Goal: Browse casually: Explore the website without a specific task or goal

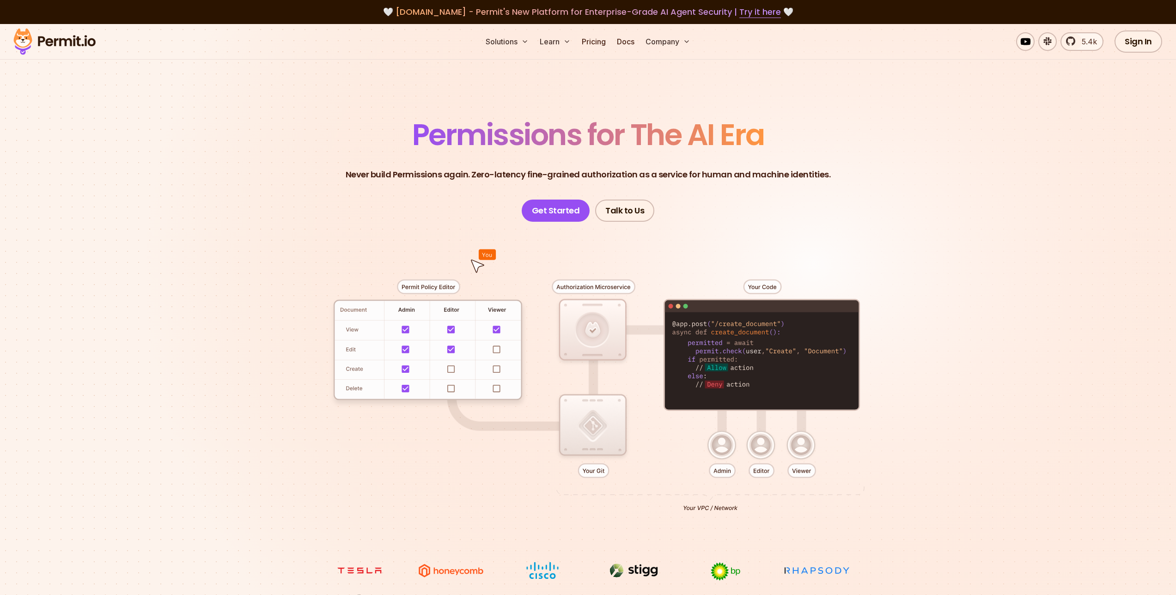
click at [486, 128] on span "Permissions for The AI Era" at bounding box center [588, 134] width 352 height 41
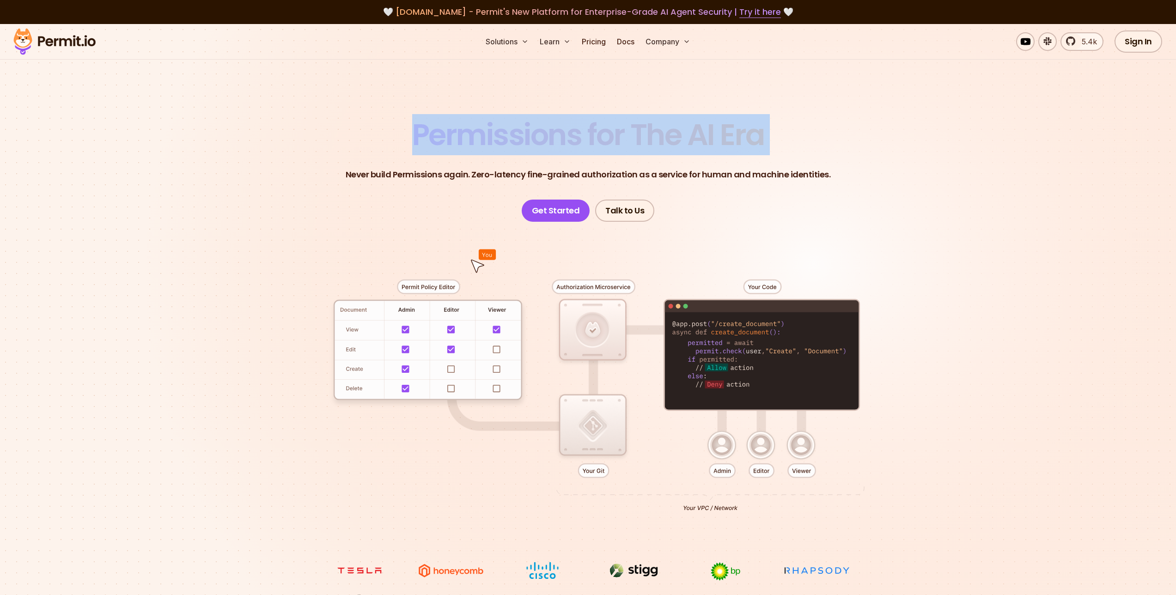
drag, startPoint x: 0, startPoint y: 0, endPoint x: 488, endPoint y: 160, distance: 513.1
click at [488, 160] on header "Permissions for The AI Era Never build Permissions again. Zero-latency fine-gra…" at bounding box center [588, 171] width 647 height 102
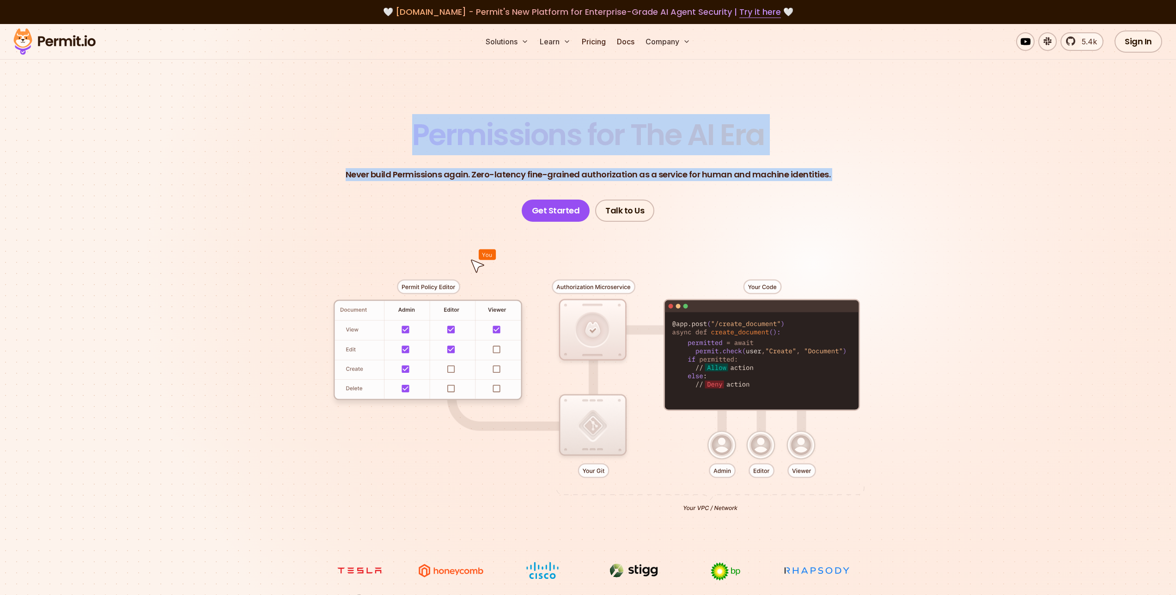
click at [488, 171] on p "Never build Permissions again. Zero-latency fine-grained authorization as a ser…" at bounding box center [588, 174] width 485 height 13
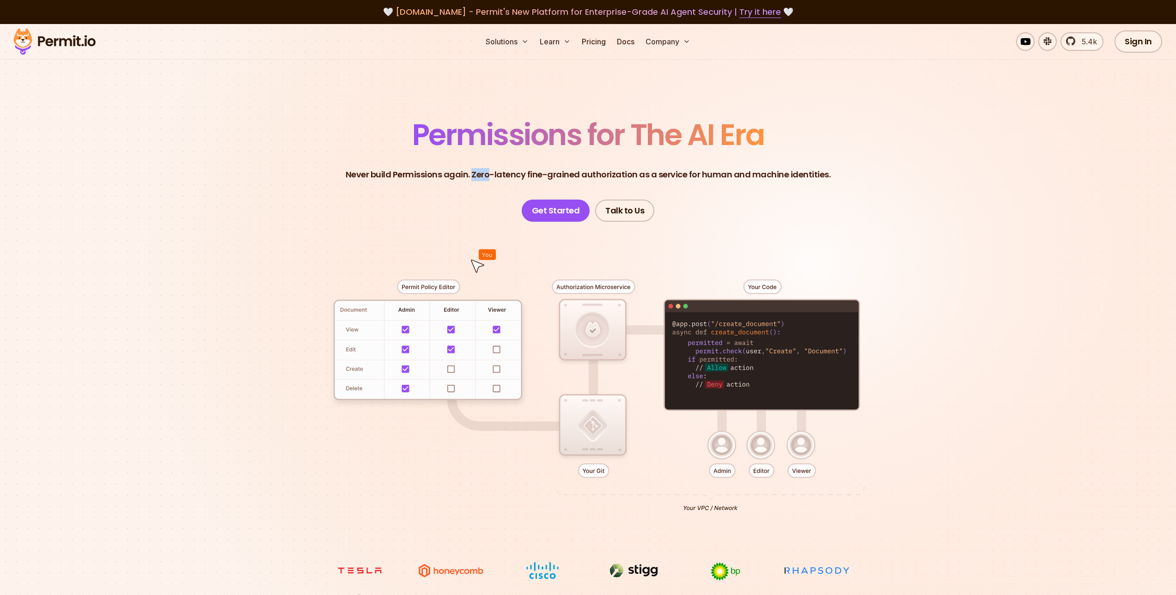
click at [488, 171] on p "Never build Permissions again. Zero-latency fine-grained authorization as a ser…" at bounding box center [588, 174] width 485 height 13
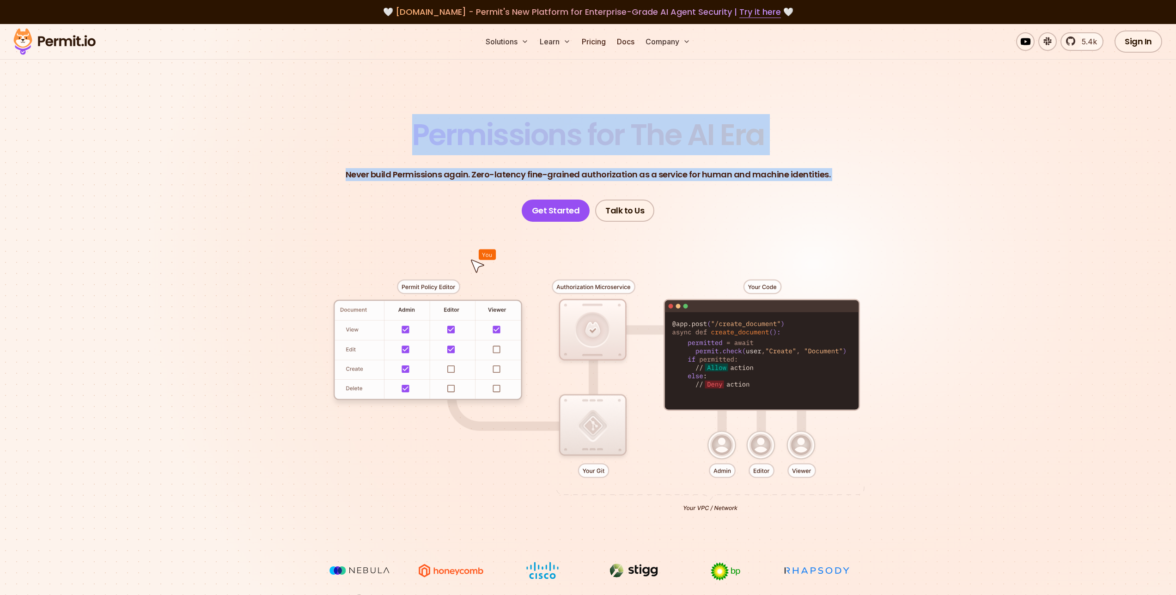
drag, startPoint x: 488, startPoint y: 171, endPoint x: 482, endPoint y: 137, distance: 34.6
click at [482, 137] on header "Permissions for The AI Era Never build Permissions again. Zero-latency fine-gra…" at bounding box center [588, 171] width 647 height 102
click at [482, 137] on span "Permissions for The AI Era" at bounding box center [588, 134] width 352 height 41
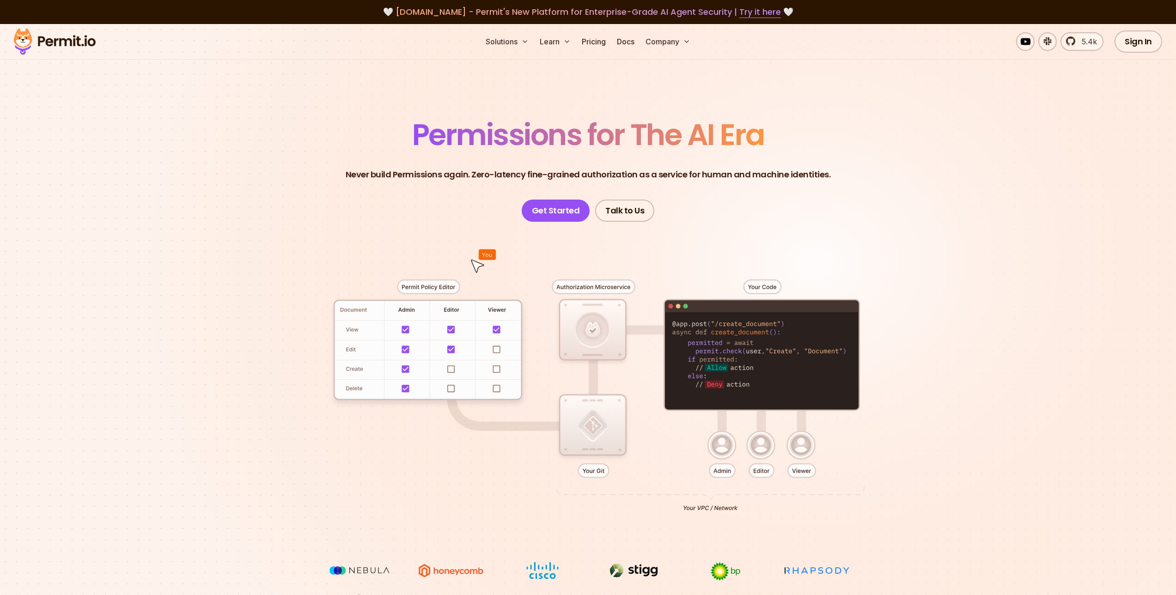
click at [479, 176] on p "Never build Permissions again. Zero-latency fine-grained authorization as a ser…" at bounding box center [588, 174] width 485 height 13
drag, startPoint x: 479, startPoint y: 176, endPoint x: 518, endPoint y: 177, distance: 38.8
click at [519, 177] on p "Never build Permissions again. Zero-latency fine-grained authorization as a ser…" at bounding box center [588, 174] width 485 height 13
click at [518, 176] on p "Never build Permissions again. Zero-latency fine-grained authorization as a ser…" at bounding box center [588, 174] width 485 height 13
drag, startPoint x: 446, startPoint y: 329, endPoint x: 486, endPoint y: 328, distance: 40.7
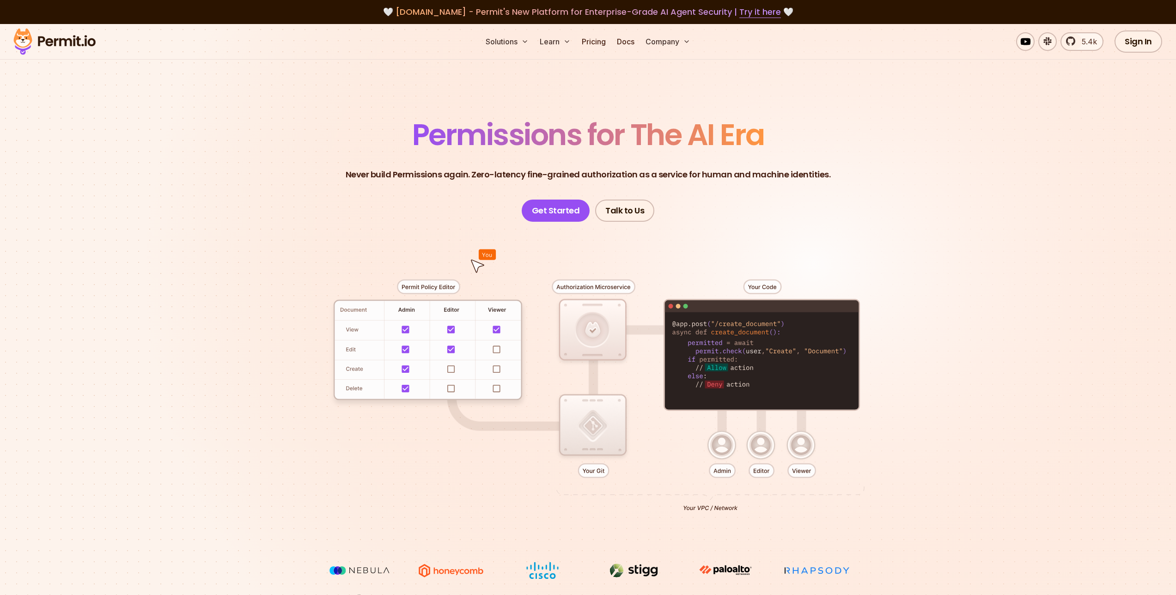
click at [477, 325] on div at bounding box center [588, 392] width 647 height 340
drag, startPoint x: 609, startPoint y: 312, endPoint x: 678, endPoint y: 349, distance: 79.0
click at [663, 346] on div at bounding box center [588, 392] width 647 height 340
drag, startPoint x: 720, startPoint y: 346, endPoint x: 762, endPoint y: 396, distance: 65.3
click at [765, 399] on div at bounding box center [588, 392] width 647 height 340
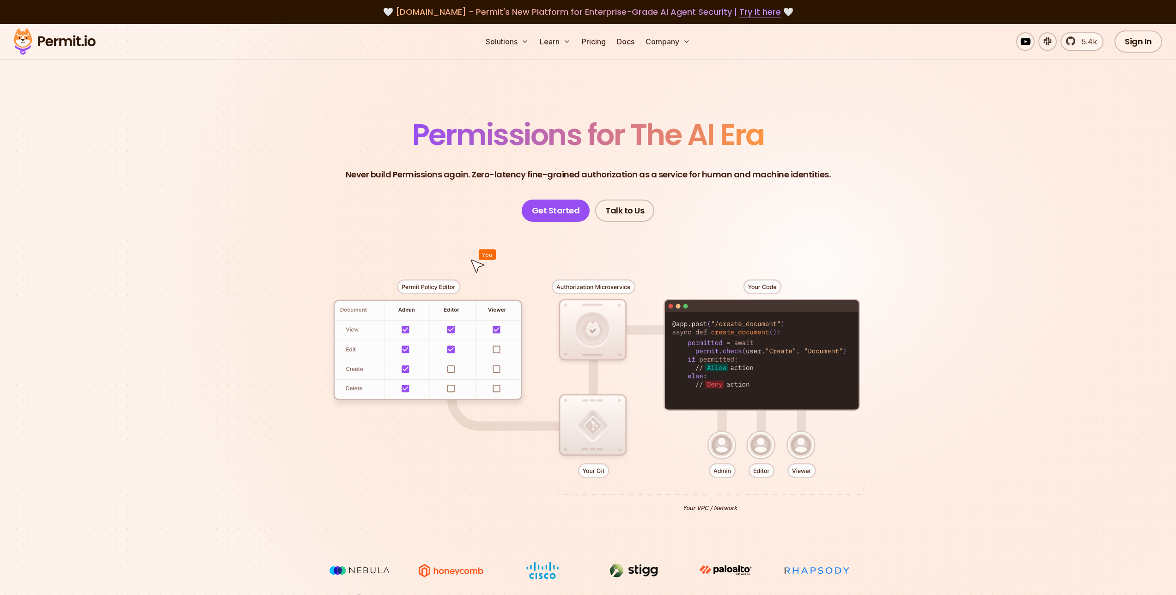
drag, startPoint x: 762, startPoint y: 396, endPoint x: 687, endPoint y: 333, distance: 98.0
click at [687, 333] on div at bounding box center [588, 392] width 647 height 340
drag, startPoint x: 687, startPoint y: 333, endPoint x: 699, endPoint y: 261, distance: 72.7
click at [687, 332] on div at bounding box center [588, 392] width 647 height 340
click at [726, 173] on p "Never build Permissions again. Zero-latency fine-grained authorization as a ser…" at bounding box center [588, 174] width 485 height 13
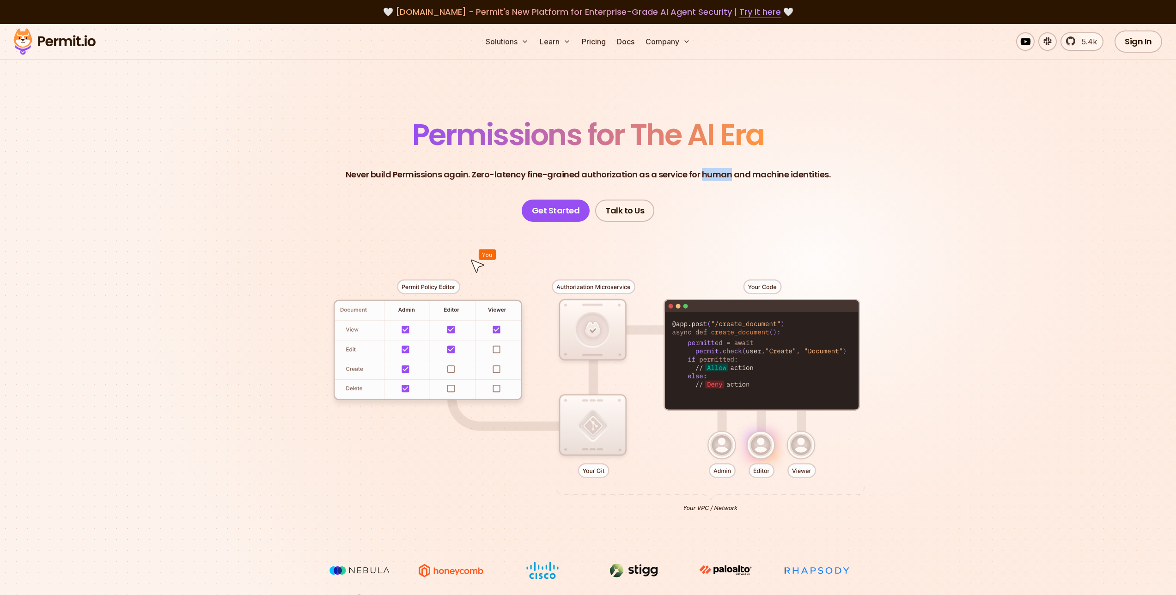
click at [726, 173] on p "Never build Permissions again. Zero-latency fine-grained authorization as a ser…" at bounding box center [588, 174] width 485 height 13
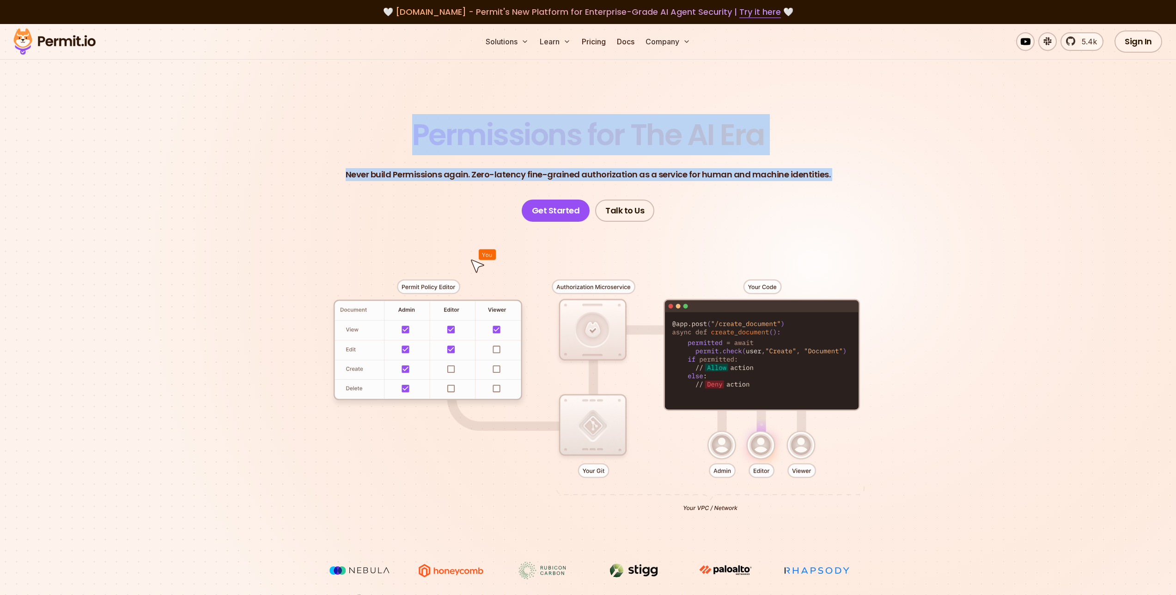
drag, startPoint x: 726, startPoint y: 173, endPoint x: 682, endPoint y: 127, distance: 63.7
click at [682, 127] on header "Permissions for The AI Era Never build Permissions again. Zero-latency fine-gra…" at bounding box center [588, 171] width 647 height 102
click at [682, 127] on span "Permissions for The AI Era" at bounding box center [588, 134] width 352 height 41
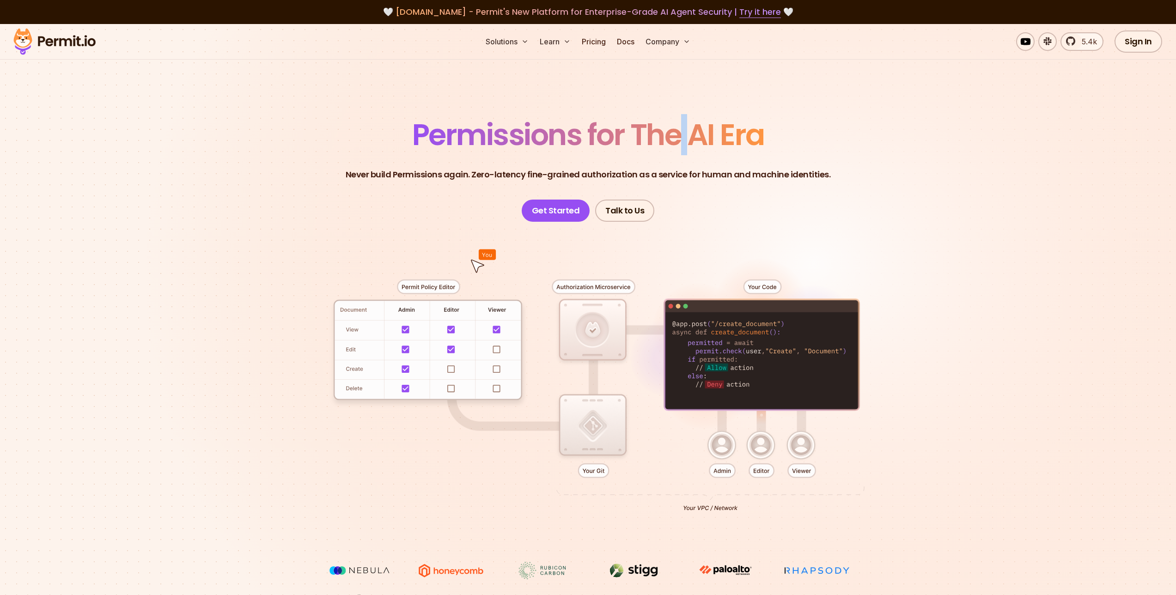
click at [682, 127] on span "Permissions for The AI Era" at bounding box center [588, 134] width 352 height 41
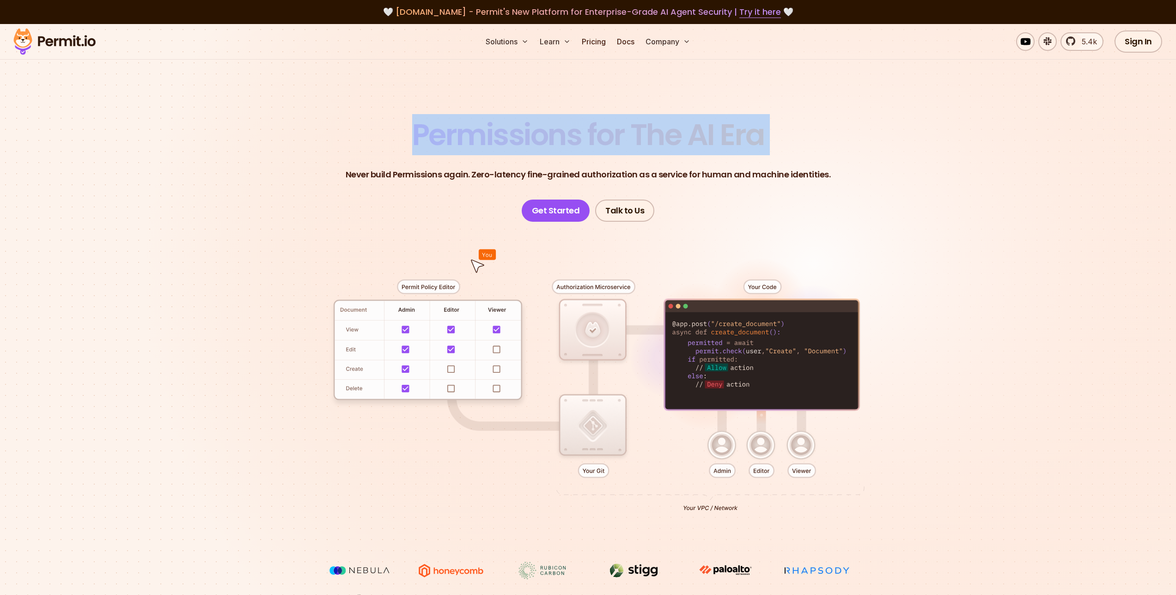
click at [682, 127] on span "Permissions for The AI Era" at bounding box center [588, 134] width 352 height 41
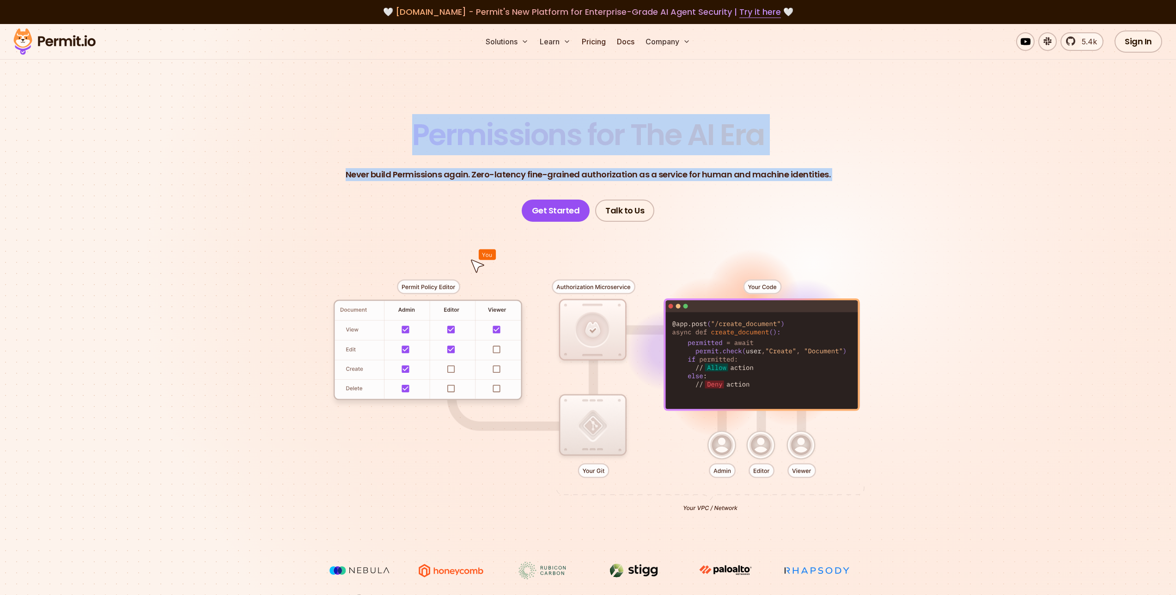
drag, startPoint x: 682, startPoint y: 127, endPoint x: 689, endPoint y: 174, distance: 47.6
click at [689, 174] on header "Permissions for The AI Era Never build Permissions again. Zero-latency fine-gra…" at bounding box center [588, 171] width 647 height 102
click at [689, 174] on p "Never build Permissions again. Zero-latency fine-grained authorization as a ser…" at bounding box center [588, 174] width 485 height 13
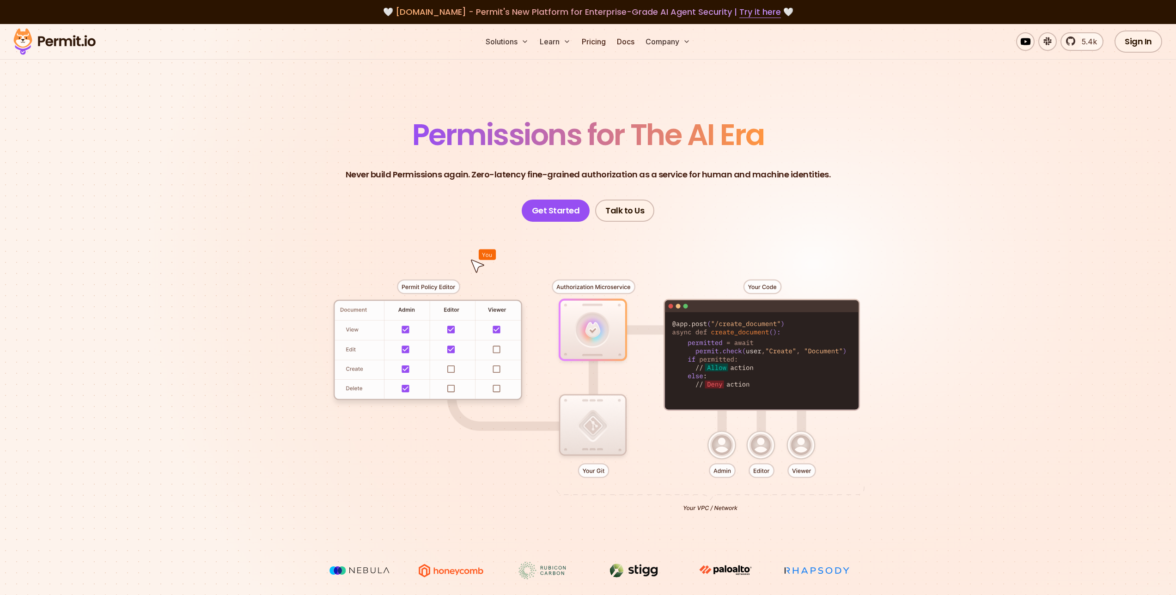
click at [426, 13] on span "[DOMAIN_NAME] - Permit's New Platform for Enterprise-Grade AI Agent Security | …" at bounding box center [588, 12] width 385 height 12
drag, startPoint x: 426, startPoint y: 13, endPoint x: 434, endPoint y: 13, distance: 8.3
click at [434, 13] on span "[DOMAIN_NAME] - Permit's New Platform for Enterprise-Grade AI Agent Security | …" at bounding box center [588, 12] width 385 height 12
drag, startPoint x: 434, startPoint y: 13, endPoint x: 744, endPoint y: 38, distance: 311.1
